Goal: Task Accomplishment & Management: Manage account settings

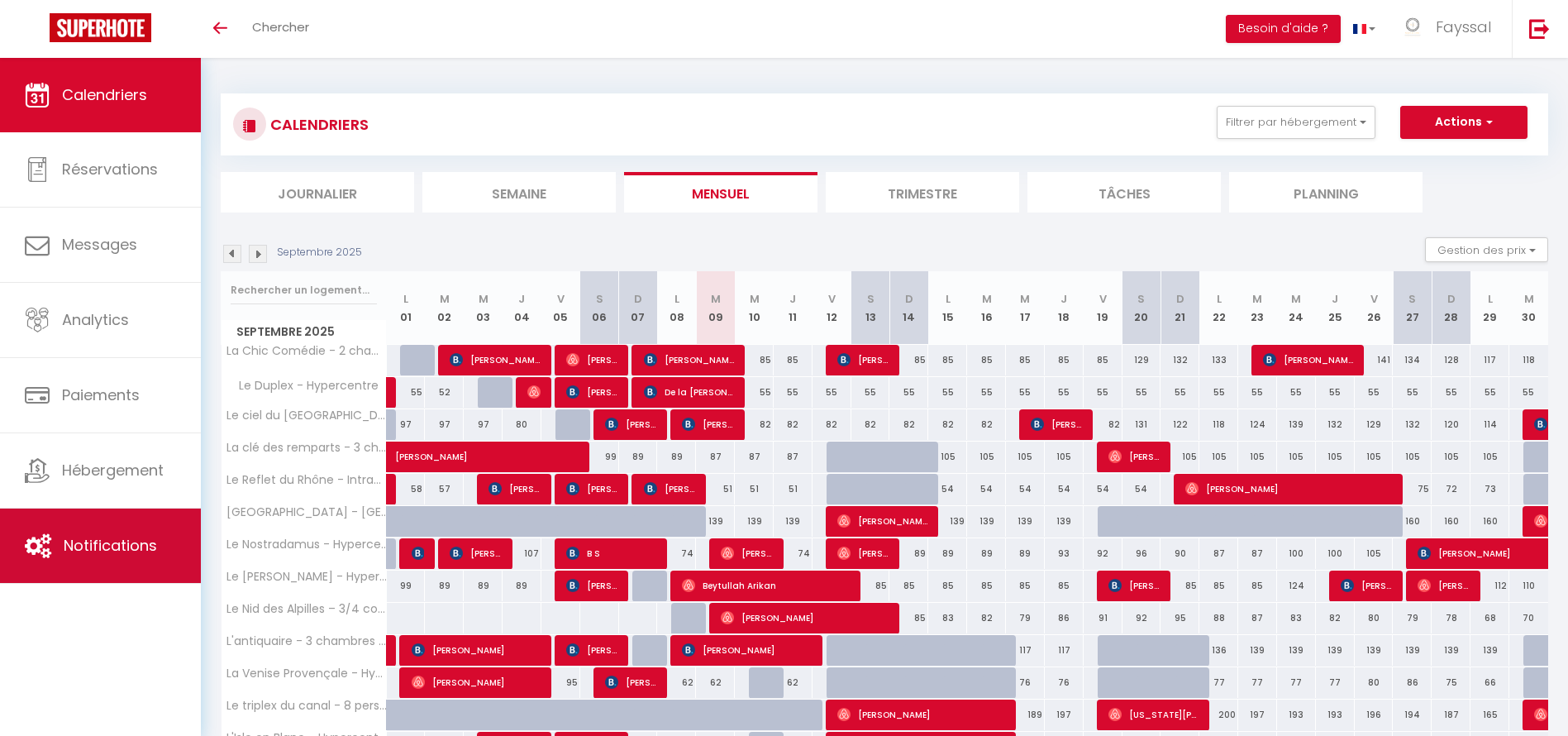
click at [84, 537] on span "Notifications" at bounding box center [110, 546] width 93 height 20
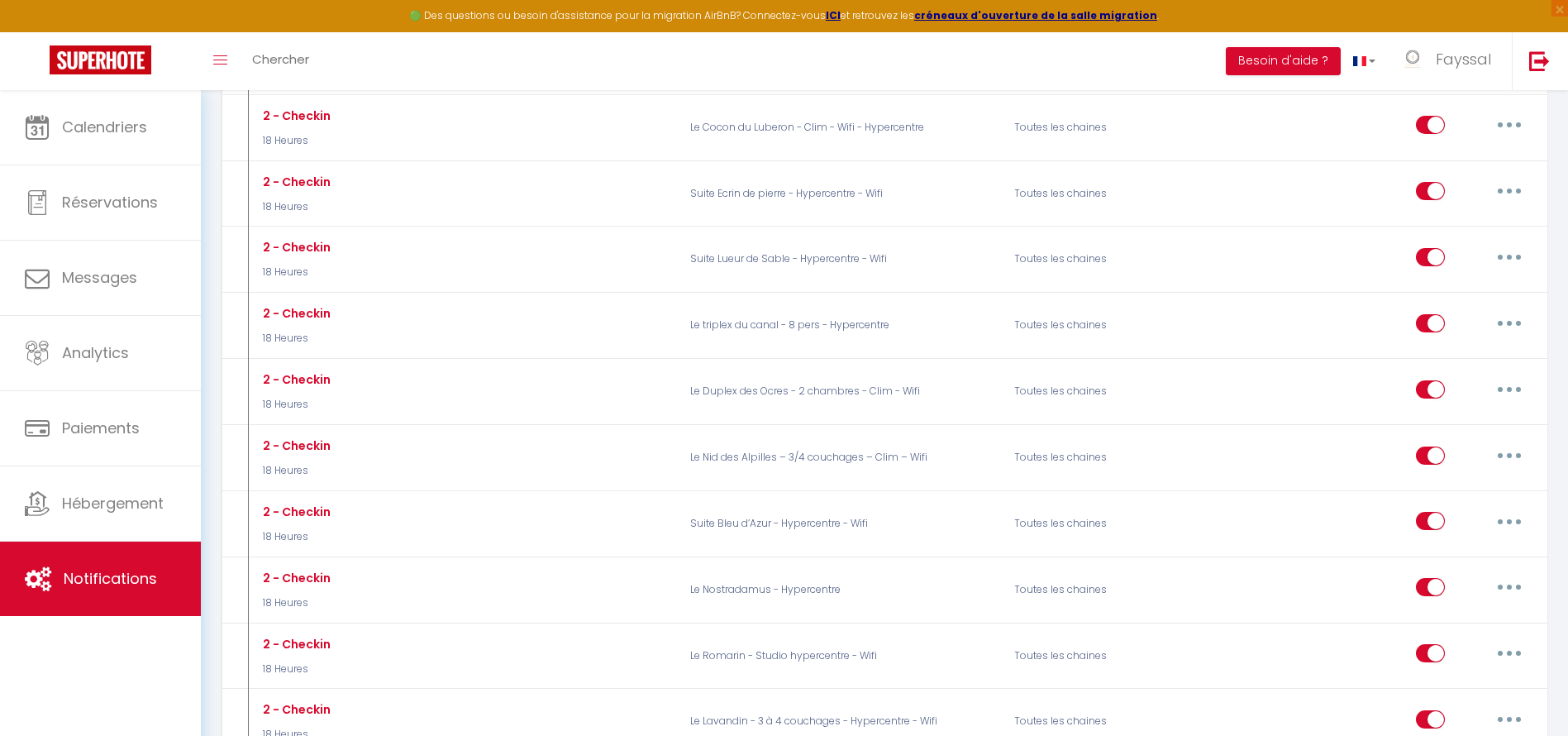
scroll to position [3019, 0]
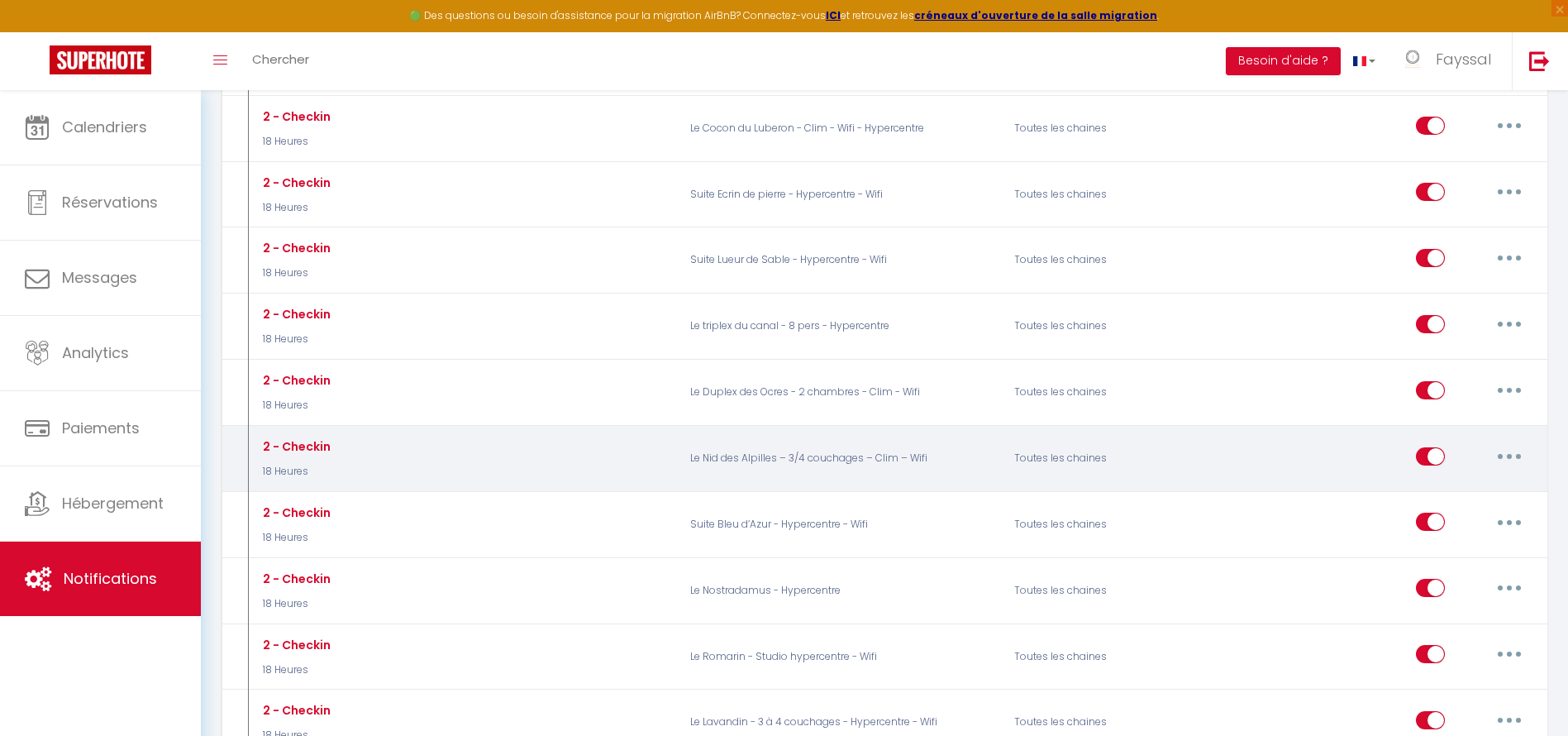
click at [1515, 455] on button "button" at bounding box center [1509, 456] width 46 height 26
click at [1462, 491] on link "Editer" at bounding box center [1466, 493] width 122 height 28
type input "2 - Checkin"
select select "18 Heures"
select select
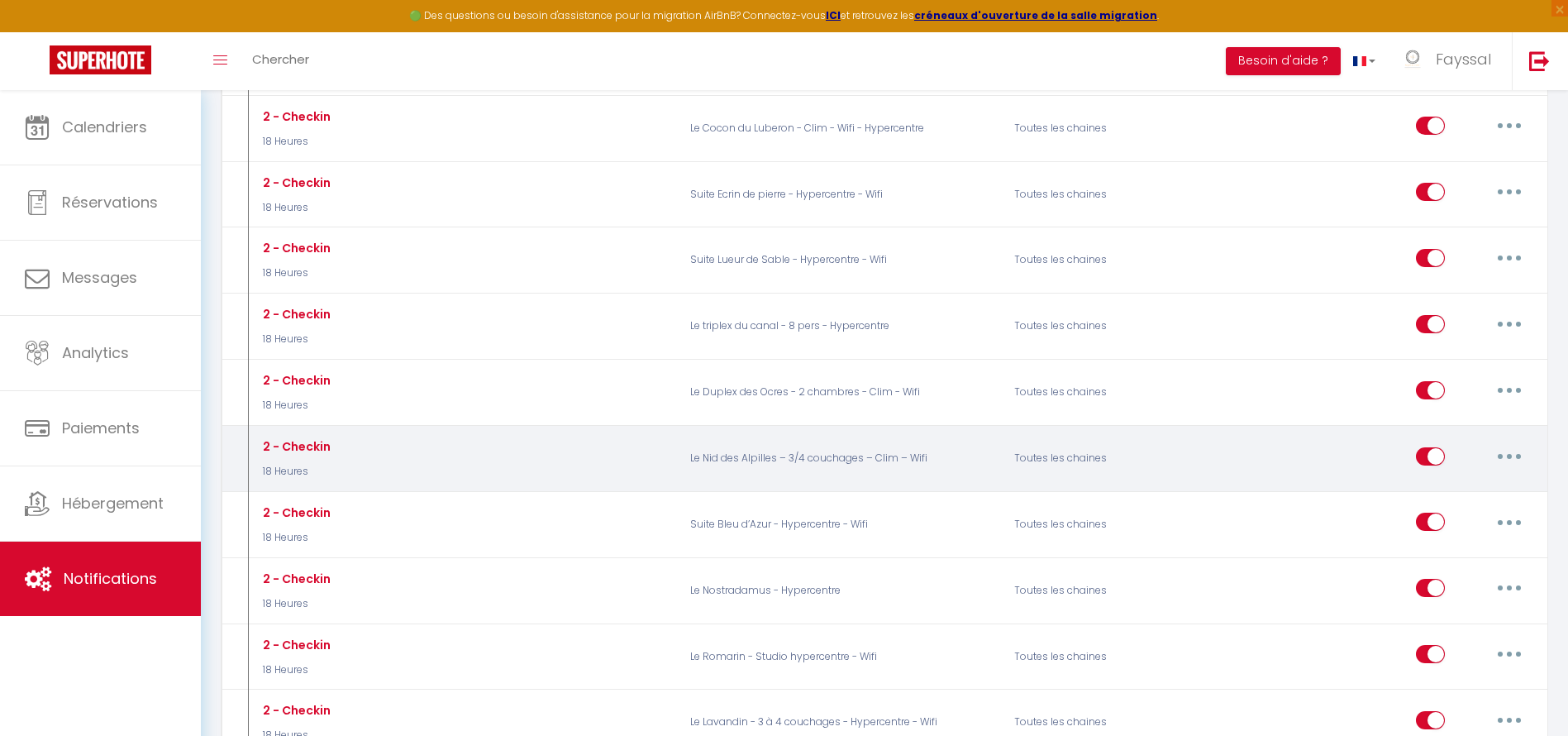
checkbox input "true"
checkbox input "false"
radio input "true"
type input "Instructions d'arrivées appartement Nid des Alpilles"
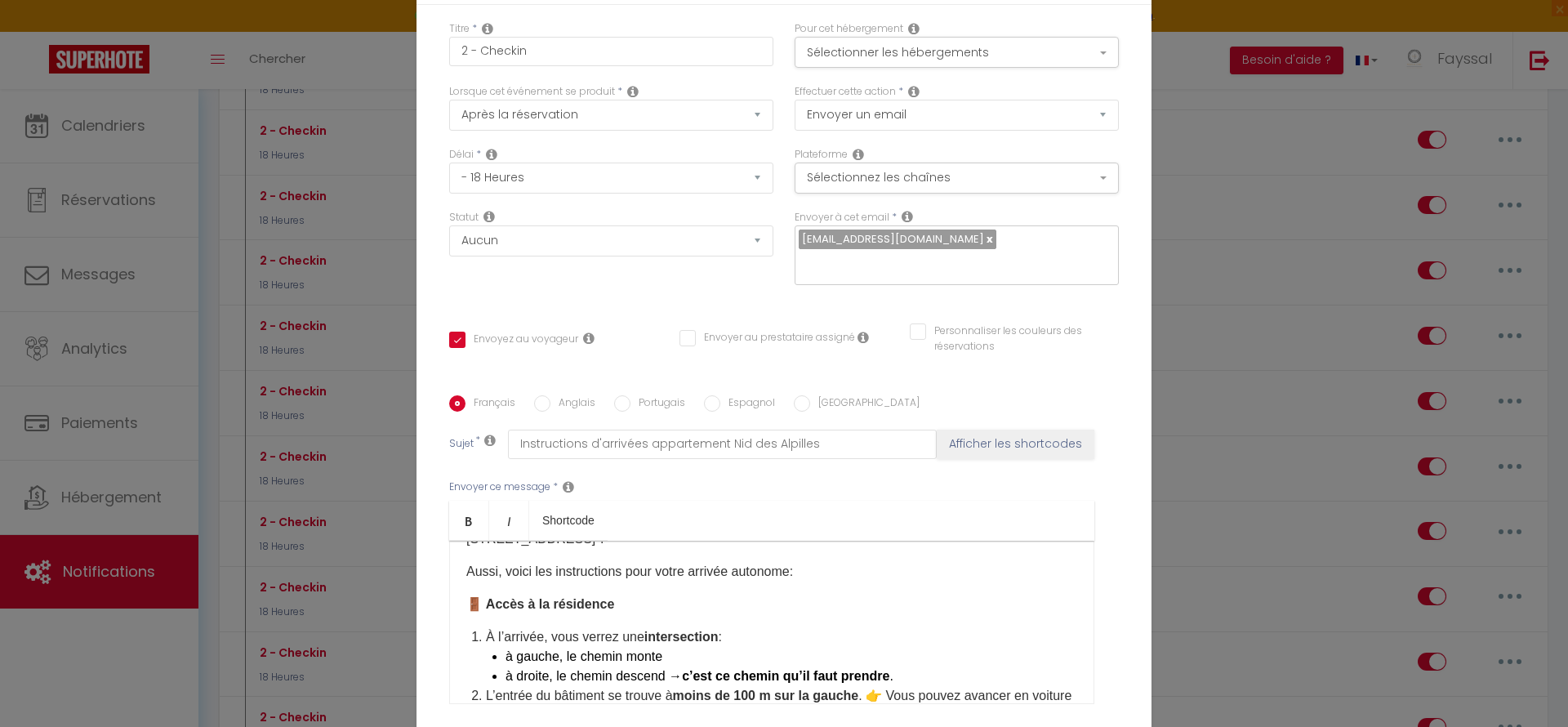
scroll to position [81, 0]
click at [1288, 269] on div "Modifier la notification × Titre * 2 - Checkin Pour cet hébergement Sélectionne…" at bounding box center [784, 364] width 1568 height 727
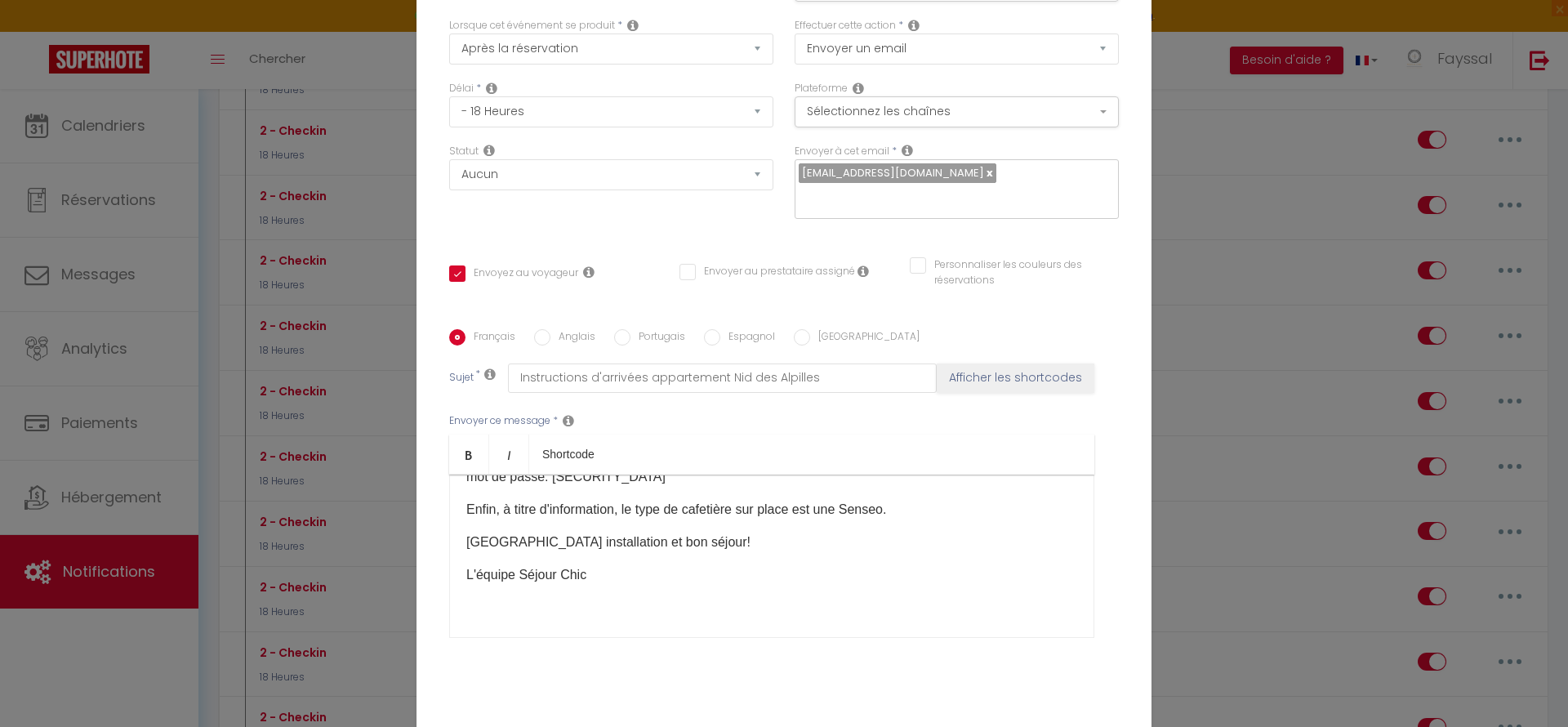
scroll to position [138, 0]
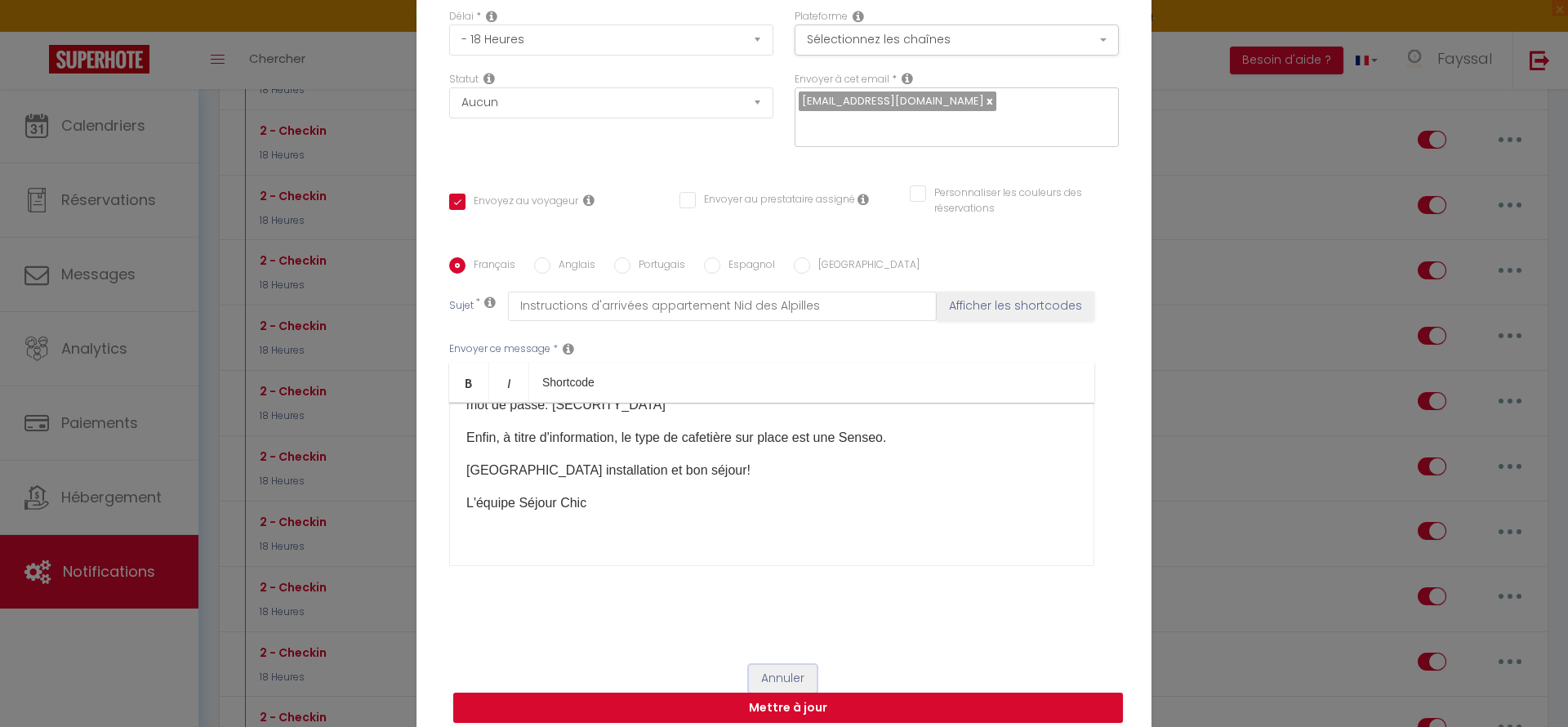
click at [778, 669] on button "Annuler" at bounding box center [782, 678] width 68 height 28
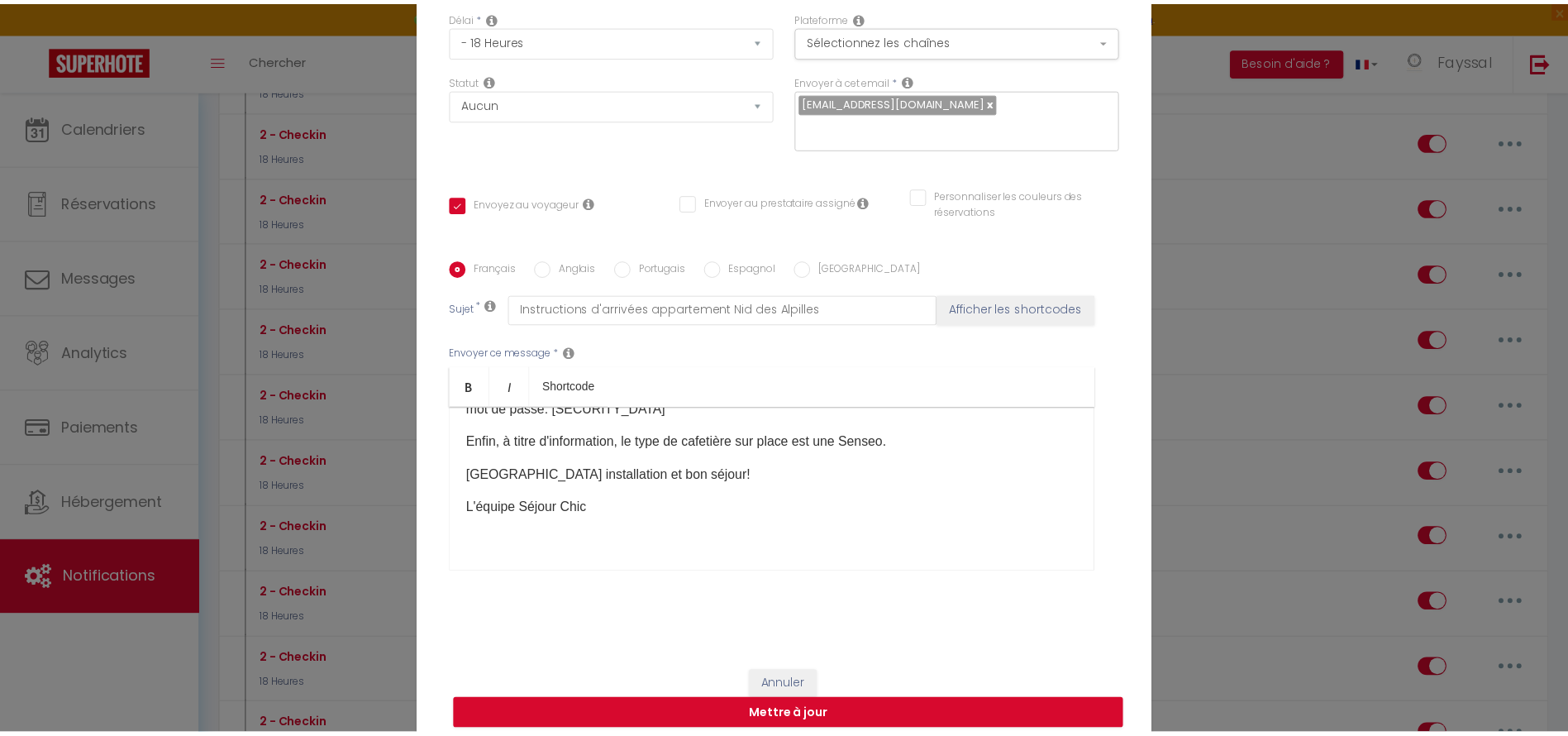
scroll to position [3019, 0]
